Goal: Information Seeking & Learning: Learn about a topic

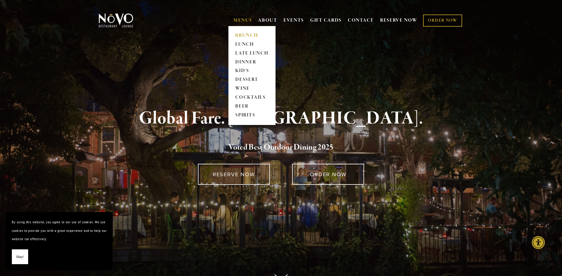
click at [243, 34] on link "BRUNCH" at bounding box center [251, 35] width 37 height 9
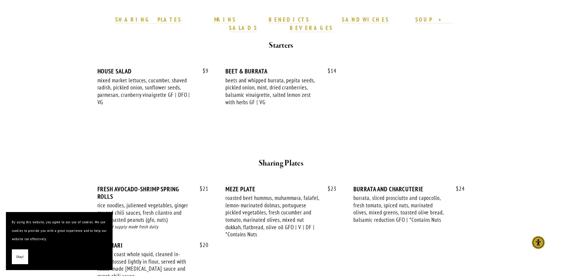
scroll to position [207, 0]
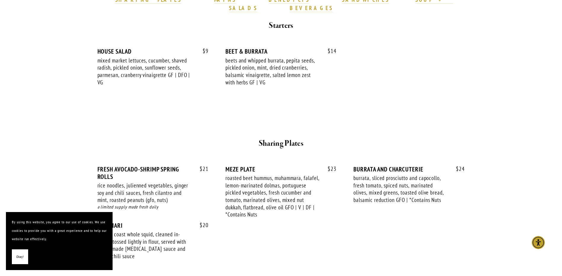
click at [15, 253] on button "Okay!" at bounding box center [20, 256] width 16 height 15
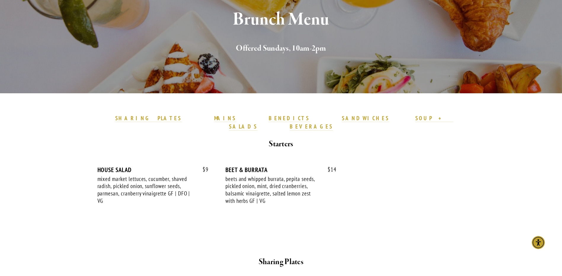
scroll to position [0, 0]
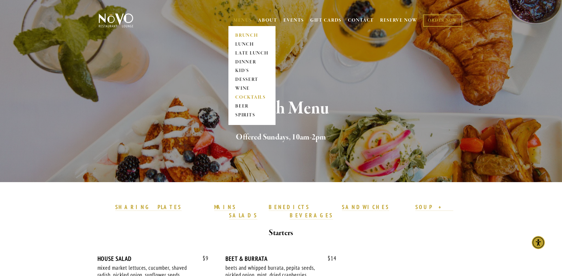
click at [248, 96] on link "COCKTAILS" at bounding box center [251, 97] width 37 height 9
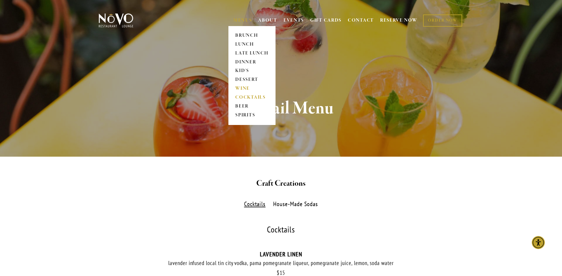
click at [237, 89] on link "WINE" at bounding box center [251, 88] width 37 height 9
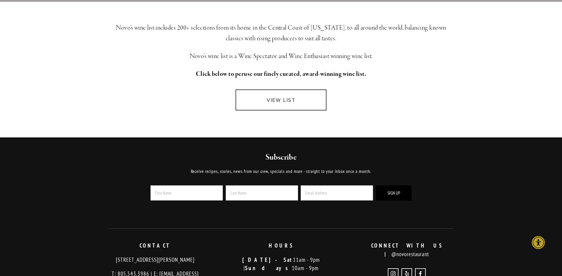
scroll to position [178, 0]
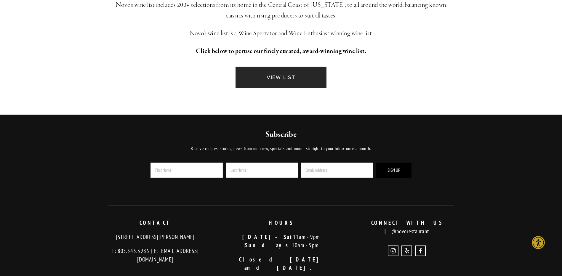
click at [286, 72] on link "VIEW LIST" at bounding box center [280, 77] width 91 height 21
